Goal: Information Seeking & Learning: Learn about a topic

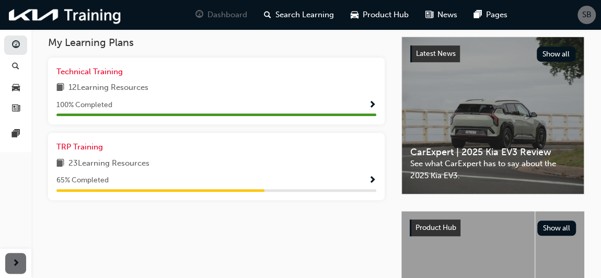
scroll to position [237, 0]
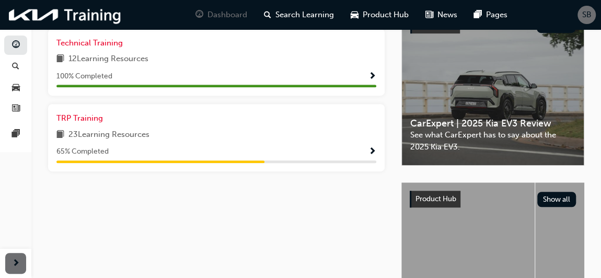
click at [137, 142] on span "23 Learning Resources" at bounding box center [108, 134] width 81 height 13
click at [370, 157] on span "Show Progress" at bounding box center [372, 151] width 8 height 9
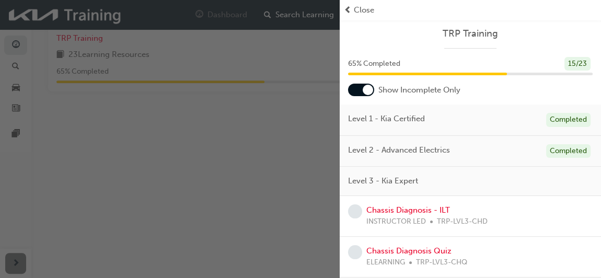
scroll to position [0, 0]
click at [347, 6] on span "prev-icon" at bounding box center [348, 10] width 8 height 12
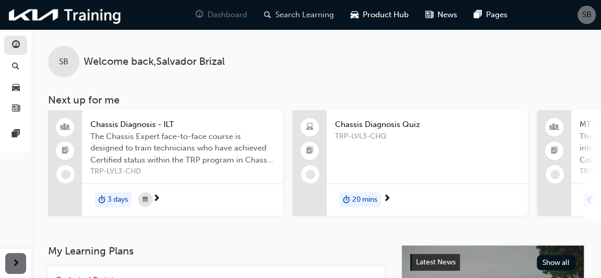
click at [308, 17] on span "Search Learning" at bounding box center [304, 15] width 58 height 12
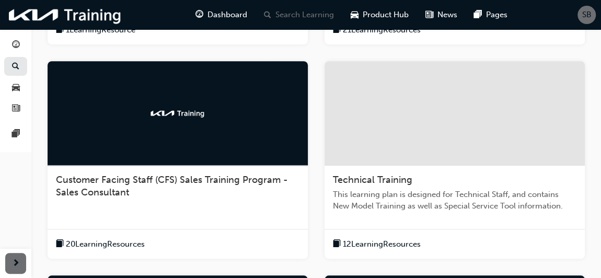
scroll to position [337, 0]
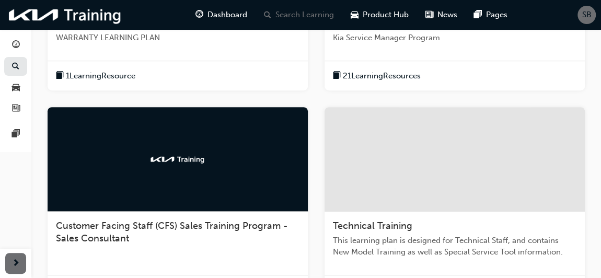
click at [449, 144] on div at bounding box center [454, 159] width 260 height 104
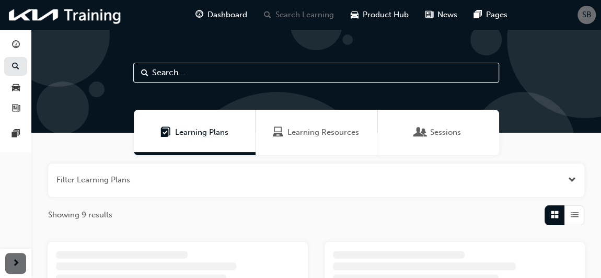
scroll to position [31, 0]
